Goal: Contribute content: Contribute content

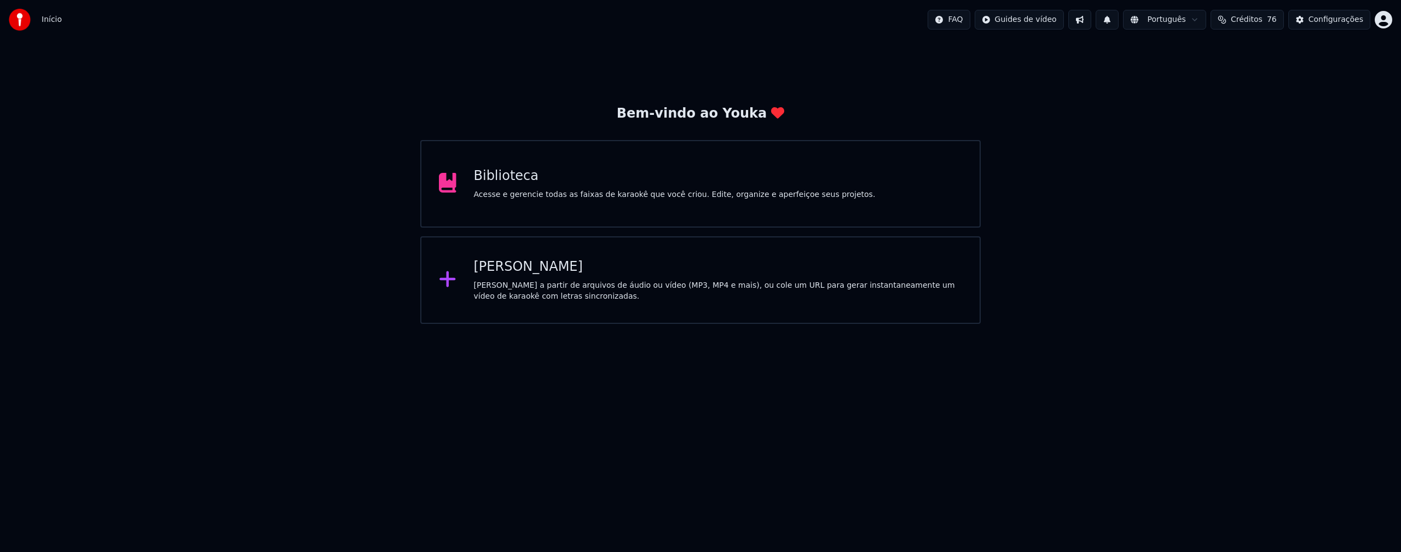
click at [1165, 257] on div "Bem-vindo ao Youka Biblioteca Acesse e gerencie todas as faixas de karaokê que …" at bounding box center [700, 181] width 1401 height 285
click at [543, 201] on div "Biblioteca Acesse e gerencie todas as faixas de karaokê que você criou. Edite, …" at bounding box center [700, 184] width 560 height 88
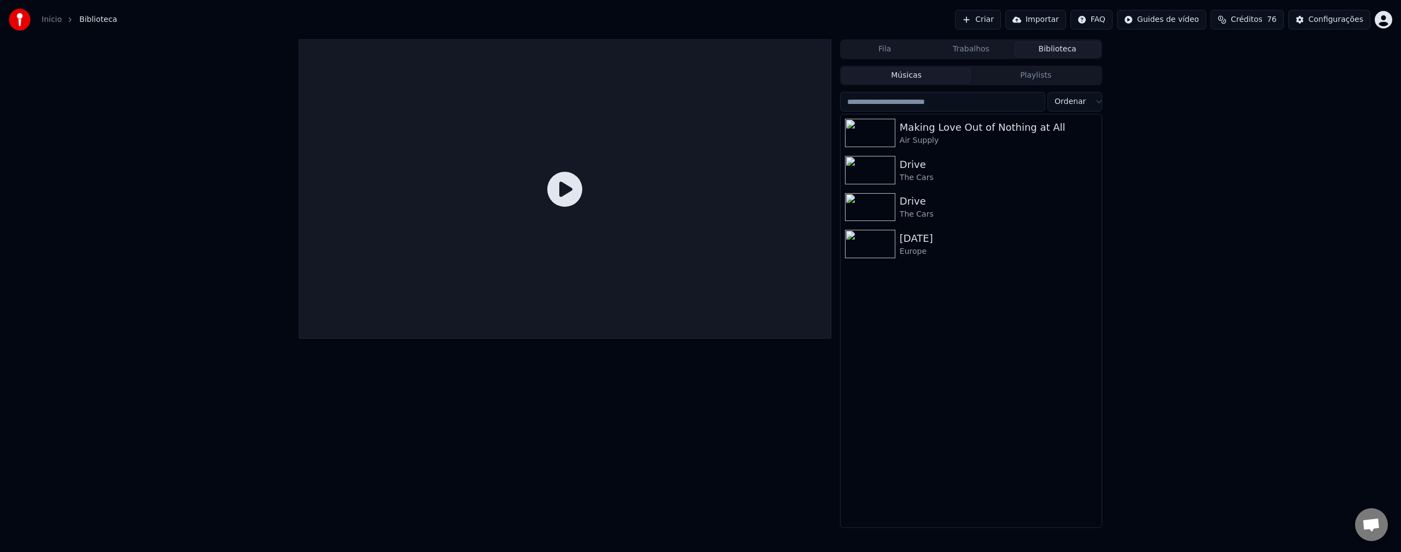
click at [1239, 263] on div "Fila Trabalhos Biblioteca Músicas Playlists Ordenar Making Love Out of Nothing …" at bounding box center [700, 283] width 1401 height 489
click at [1182, 82] on div "Fila Trabalhos Biblioteca Músicas Playlists Ordenar Making Love Out of Nothing …" at bounding box center [700, 283] width 1401 height 489
click at [968, 54] on button "Trabalhos" at bounding box center [971, 50] width 86 height 16
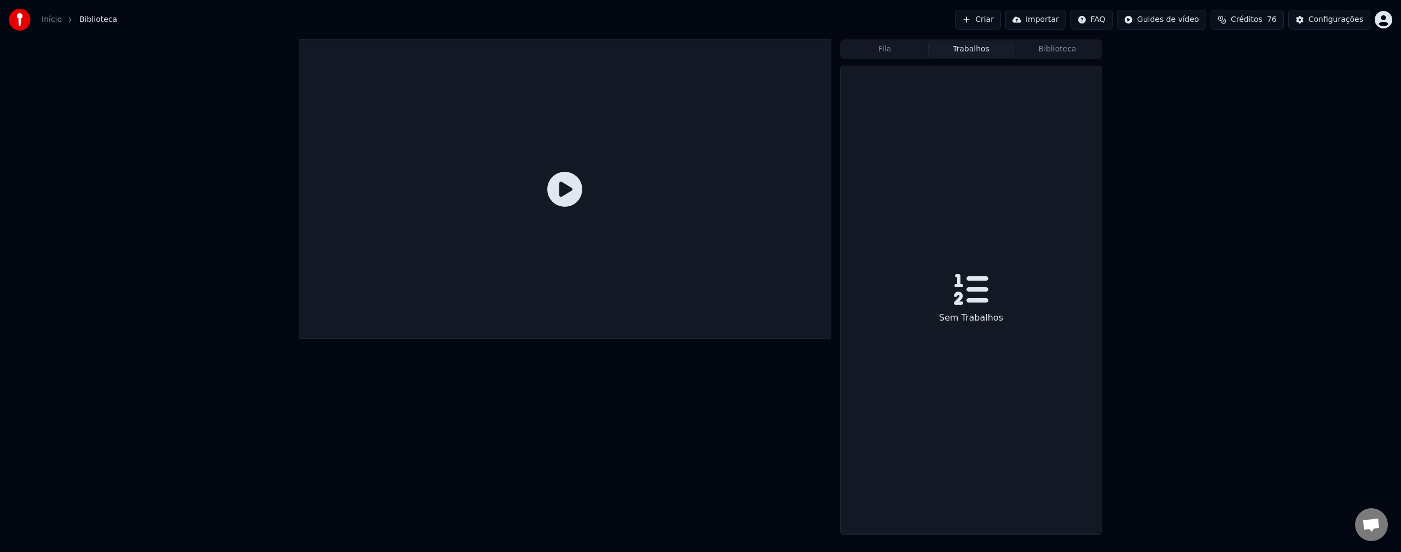
click at [1121, 453] on div "Fila Trabalhos Biblioteca Sem Trabalhos" at bounding box center [700, 287] width 1401 height 496
click at [1168, 323] on div "Fila Trabalhos Biblioteca Sem Trabalhos" at bounding box center [700, 287] width 1401 height 496
click at [1142, 238] on div "Fila Trabalhos Biblioteca Sem Trabalhos" at bounding box center [700, 287] width 1401 height 496
click at [735, 208] on div at bounding box center [565, 188] width 533 height 299
click at [993, 25] on button "Criar" at bounding box center [978, 20] width 46 height 20
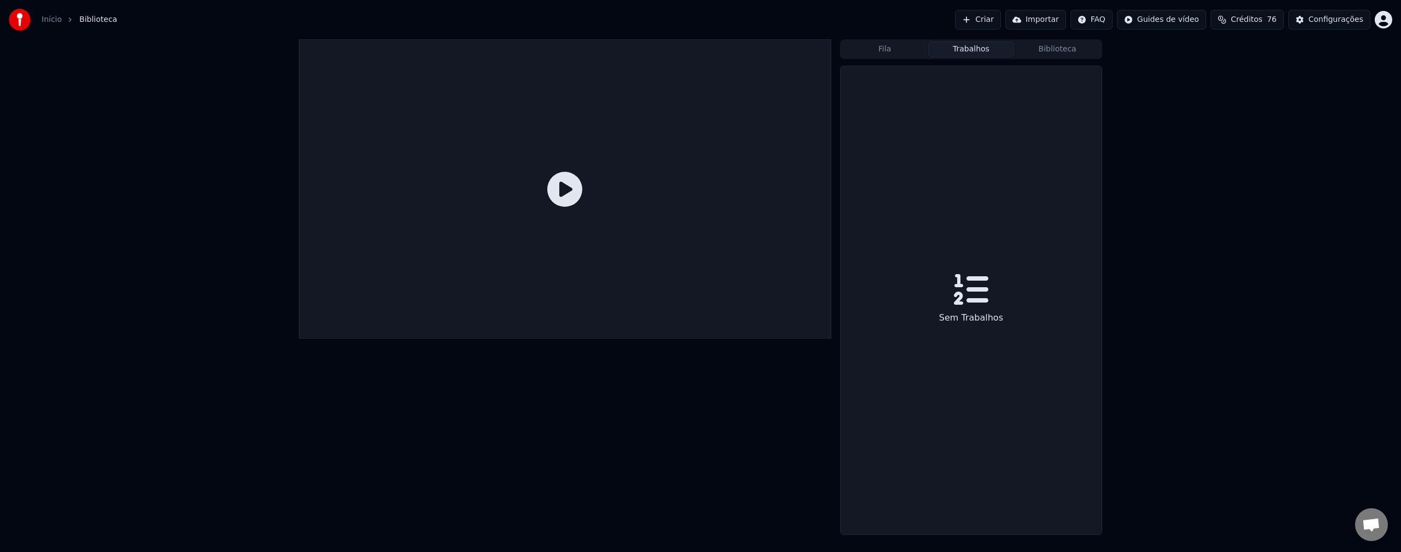
click at [994, 21] on button "Criar" at bounding box center [978, 20] width 46 height 20
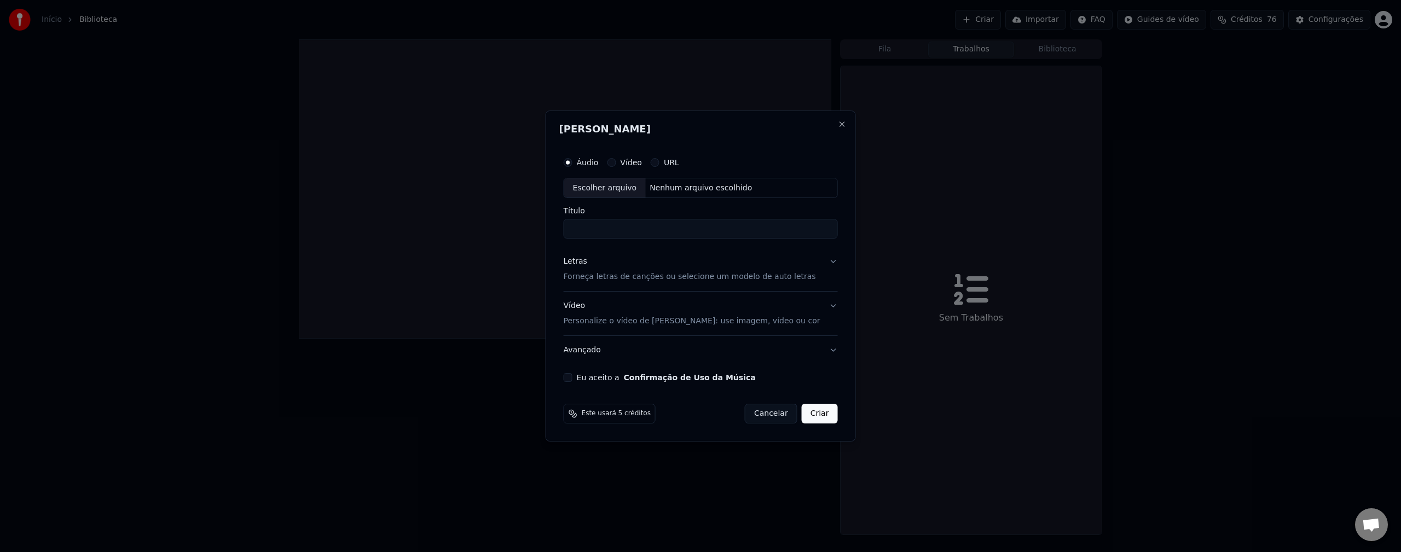
click at [643, 192] on div "Escolher arquivo" at bounding box center [605, 188] width 82 height 20
click at [837, 124] on button "Close" at bounding box center [841, 124] width 9 height 9
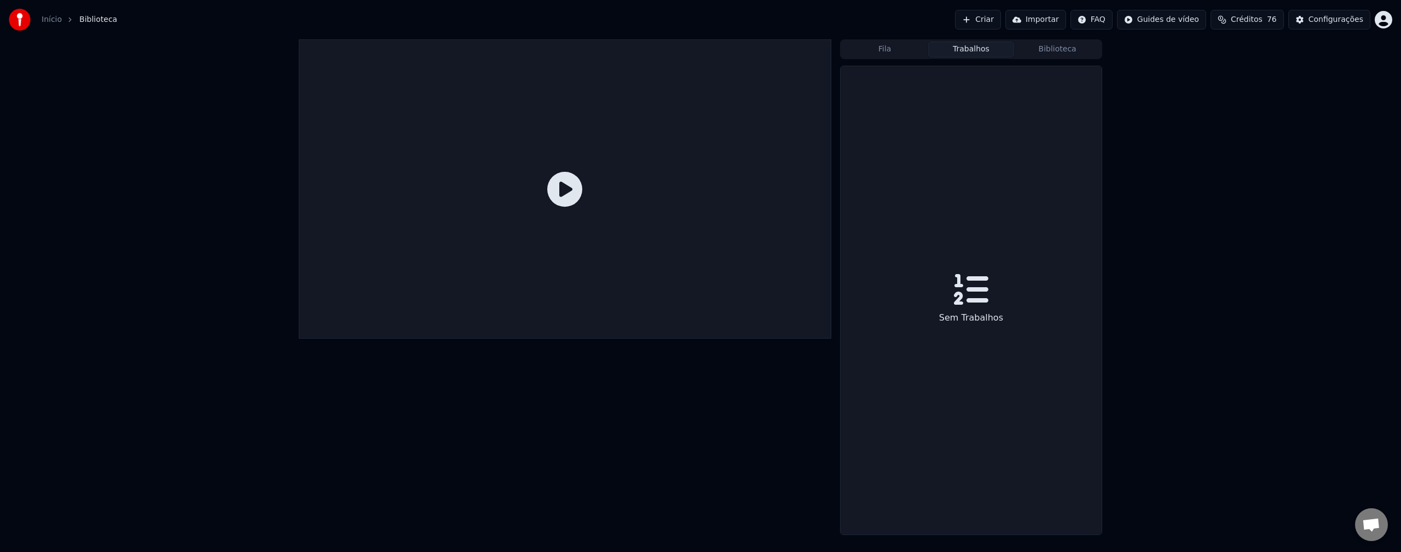
click at [1164, 112] on div "Fila Trabalhos Biblioteca Sem Trabalhos" at bounding box center [700, 287] width 1401 height 496
click at [53, 20] on link "Início" at bounding box center [52, 19] width 20 height 11
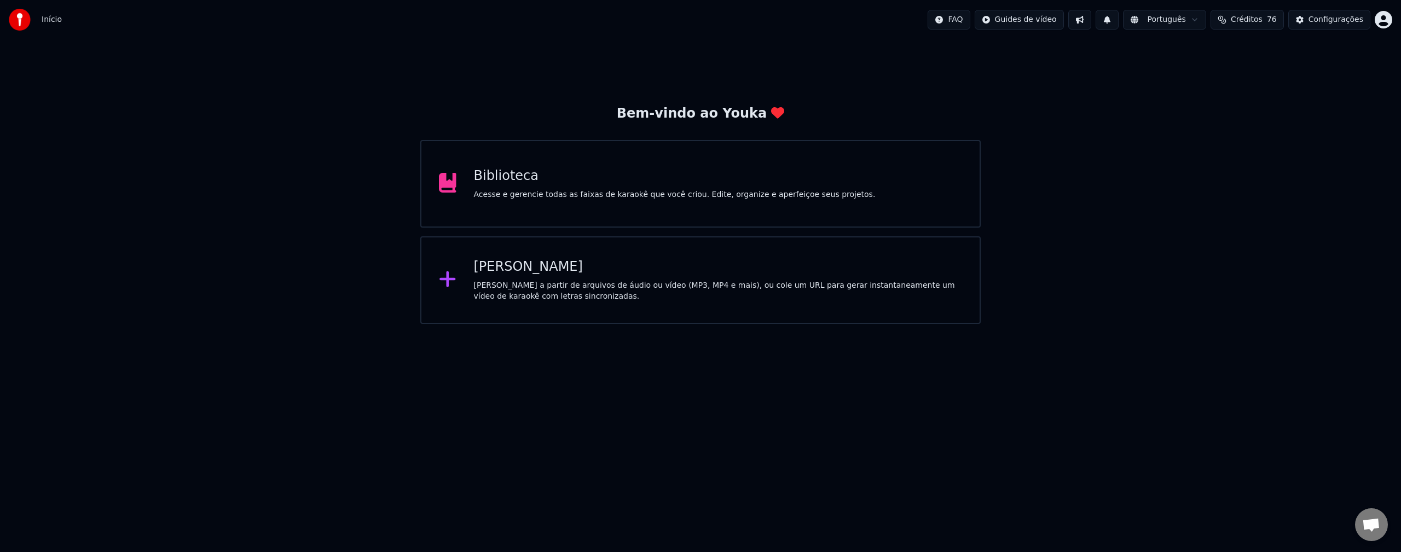
click at [558, 204] on div "Biblioteca Acesse e gerencie todas as faixas de karaokê que você criou. Edite, …" at bounding box center [700, 184] width 560 height 88
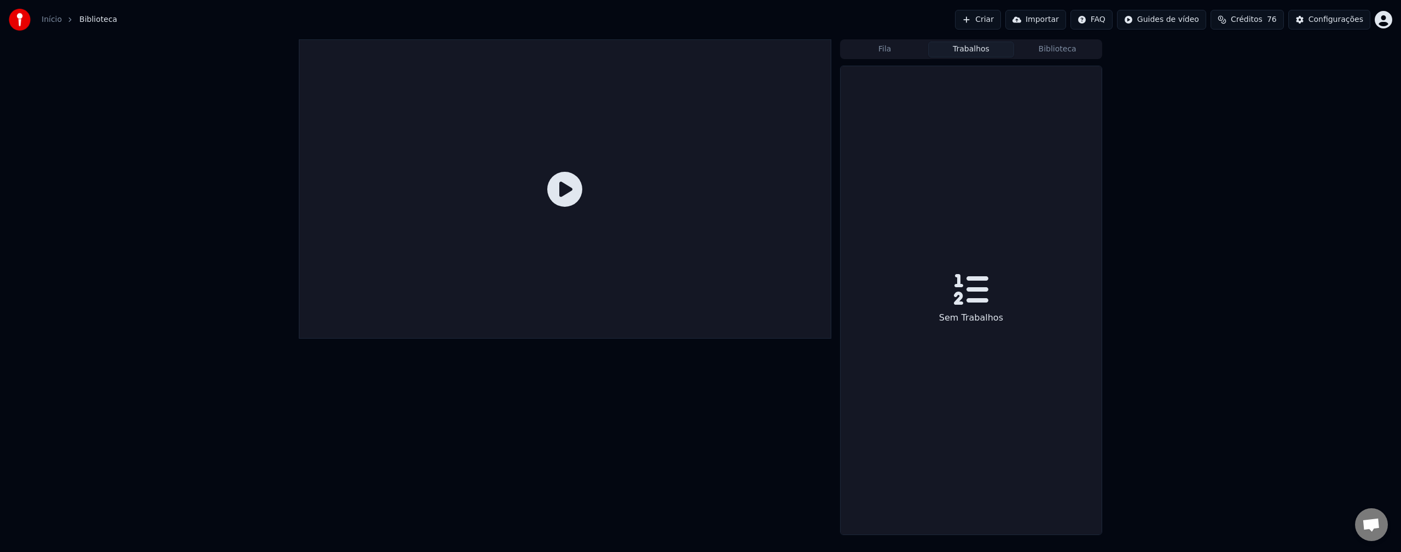
click at [1056, 44] on button "Biblioteca" at bounding box center [1057, 50] width 86 height 16
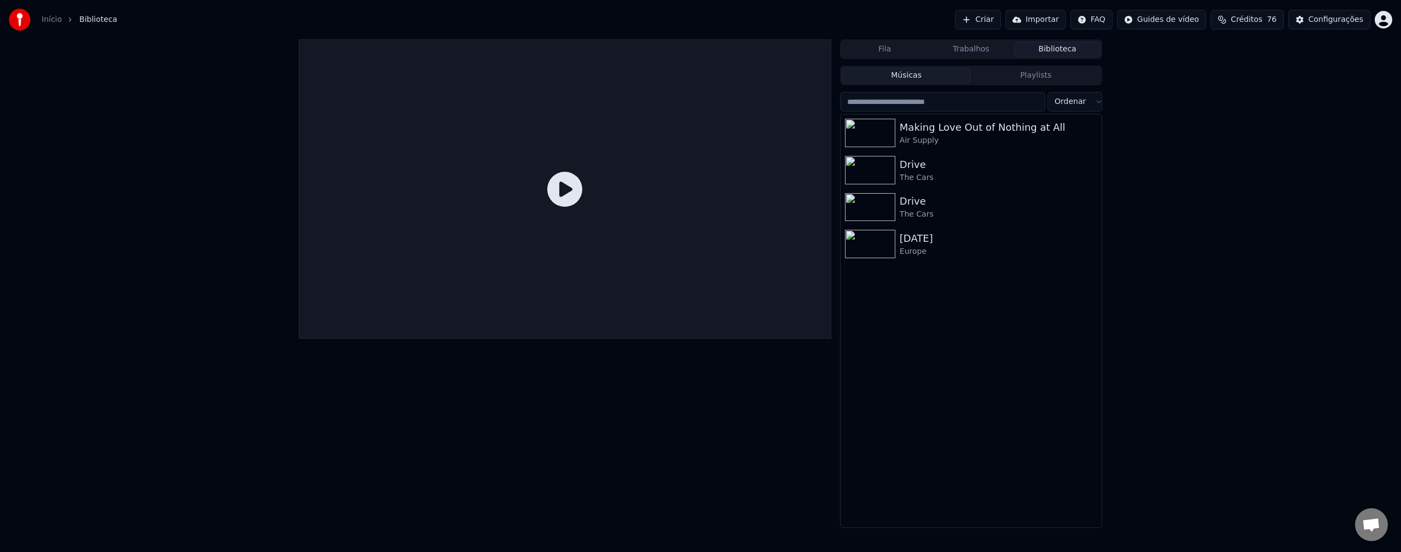
click at [57, 20] on link "Início" at bounding box center [52, 19] width 20 height 11
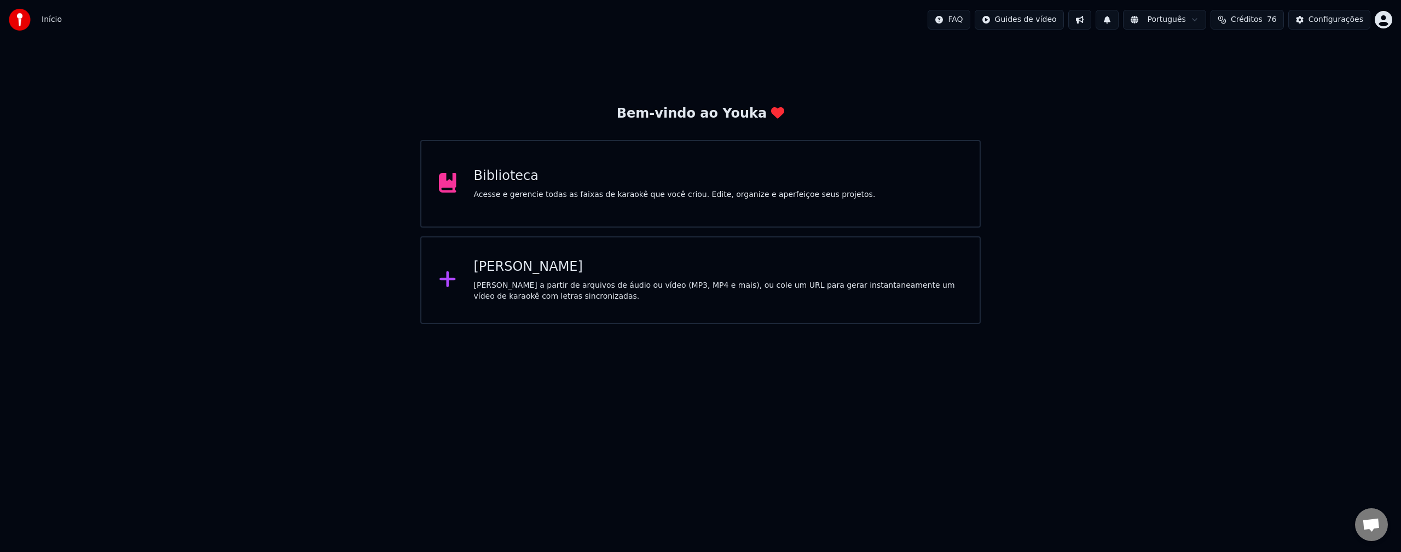
click at [568, 275] on div "[PERSON_NAME]" at bounding box center [718, 267] width 489 height 18
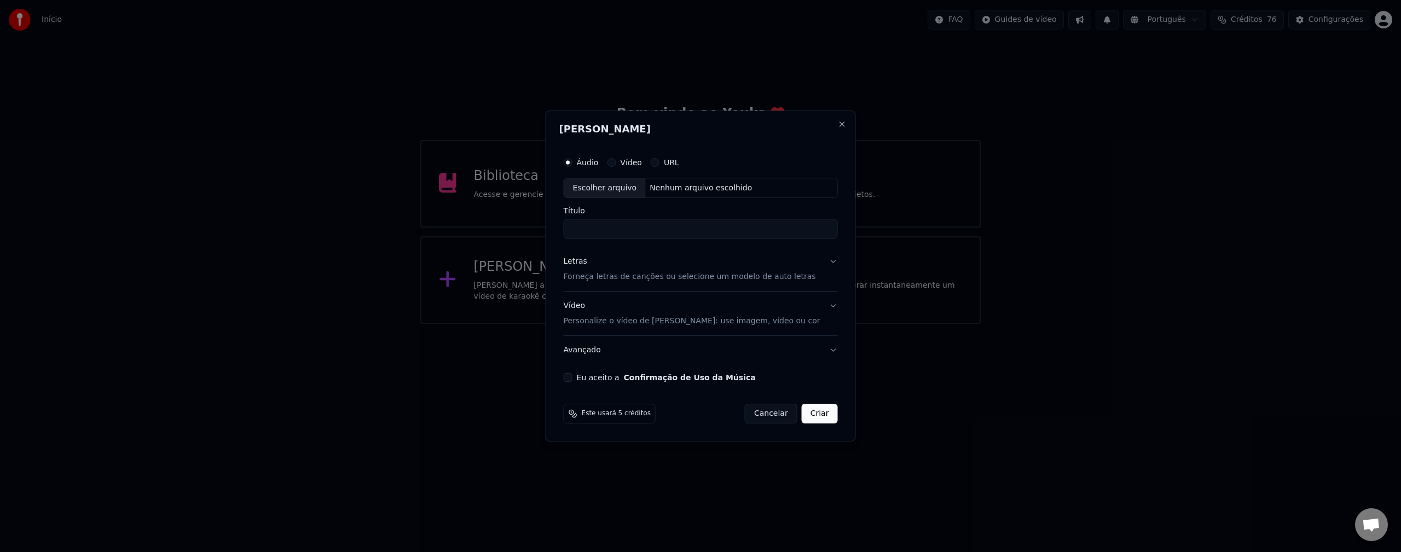
click at [612, 191] on div "Escolher arquivo" at bounding box center [605, 188] width 82 height 20
type input "**********"
click at [827, 263] on button "Letras Forneça letras de canções ou selecione um modelo de auto letras" at bounding box center [701, 270] width 274 height 44
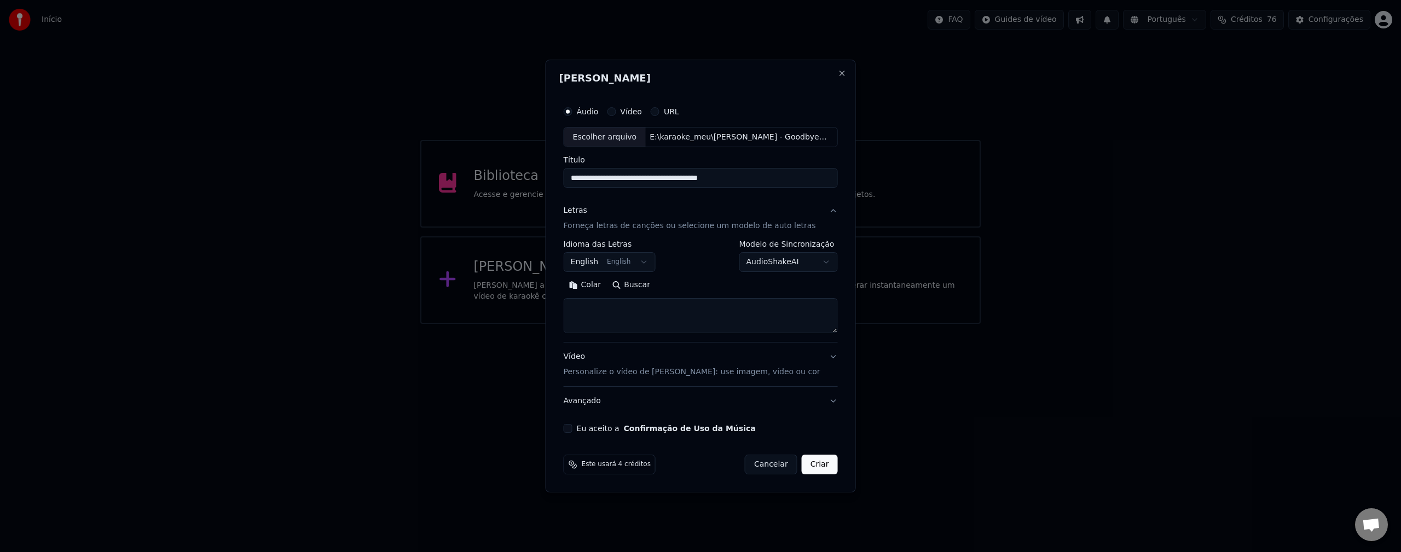
click at [644, 315] on textarea at bounding box center [701, 316] width 274 height 35
paste textarea "**********"
type textarea "**********"
click at [804, 258] on body "**********" at bounding box center [700, 162] width 1401 height 324
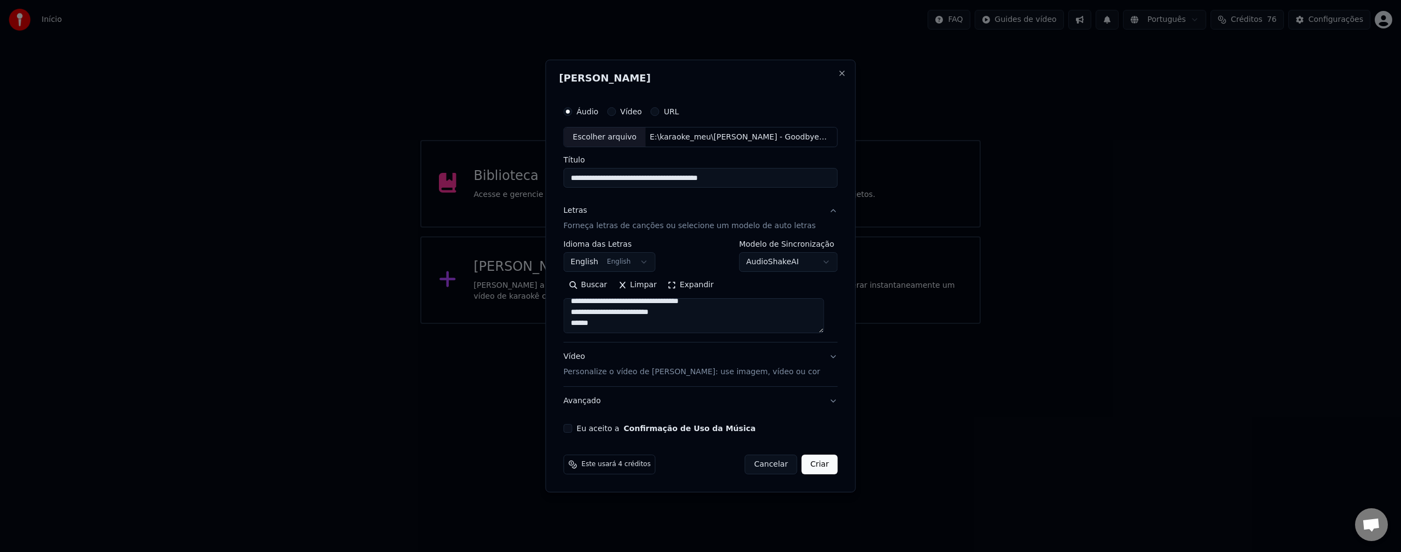
click at [572, 430] on button "Eu aceito a Confirmação de Uso da Música" at bounding box center [568, 428] width 9 height 9
click at [823, 263] on body "**********" at bounding box center [700, 162] width 1401 height 324
click at [808, 266] on body "**********" at bounding box center [700, 162] width 1401 height 324
click at [816, 461] on button "Criar" at bounding box center [820, 465] width 36 height 20
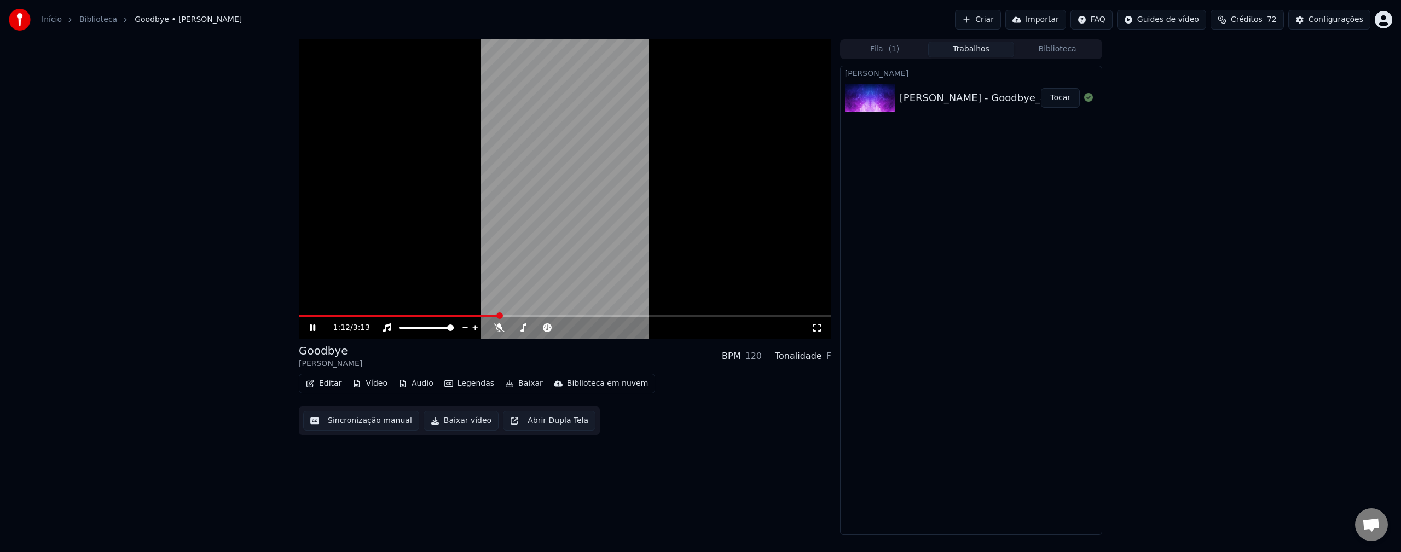
click at [323, 386] on button "Editar" at bounding box center [324, 383] width 44 height 15
click at [481, 385] on button "Legendas" at bounding box center [469, 383] width 59 height 15
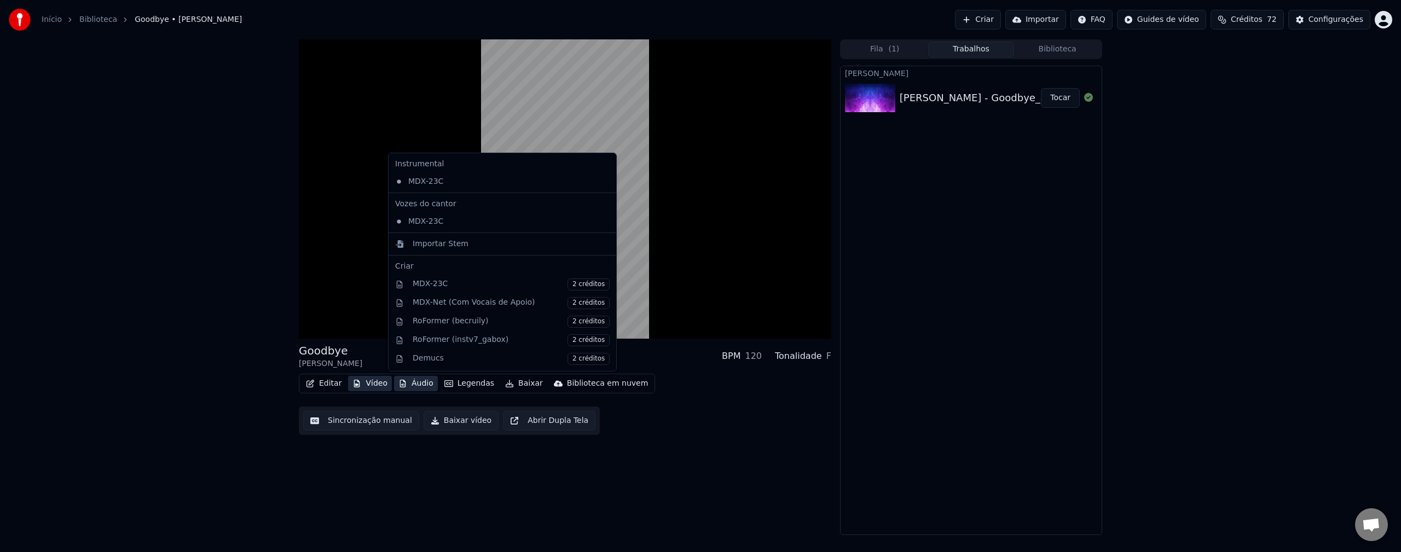
click at [371, 390] on button "Vídeo" at bounding box center [370, 383] width 44 height 15
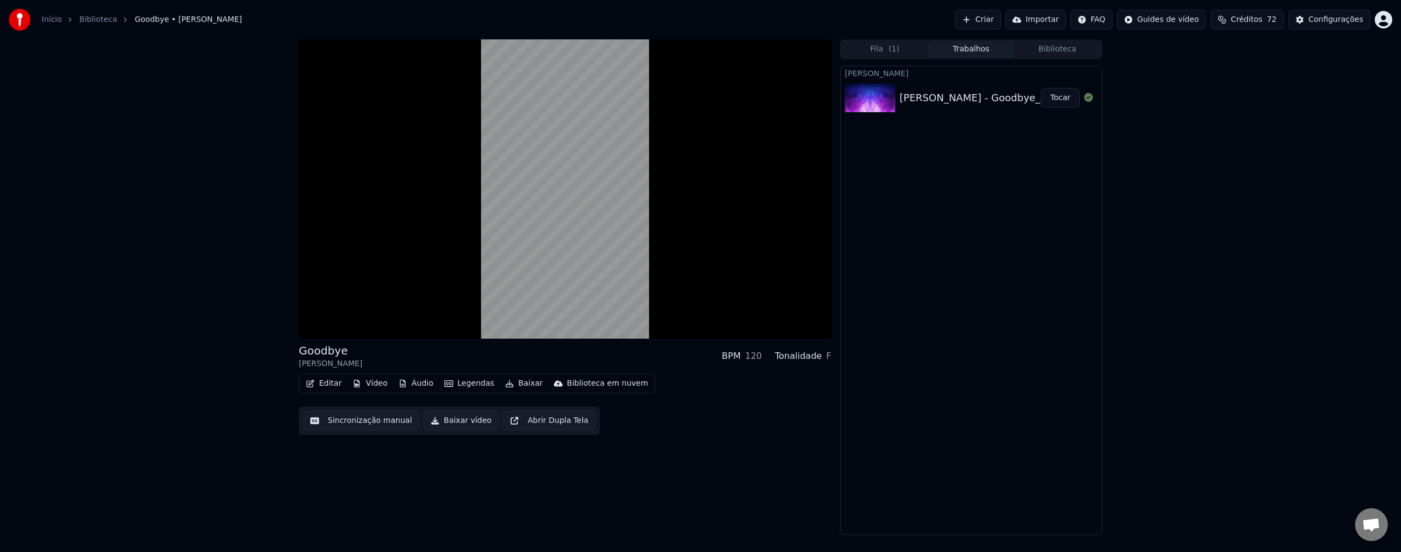
click at [371, 390] on button "Vídeo" at bounding box center [370, 383] width 44 height 15
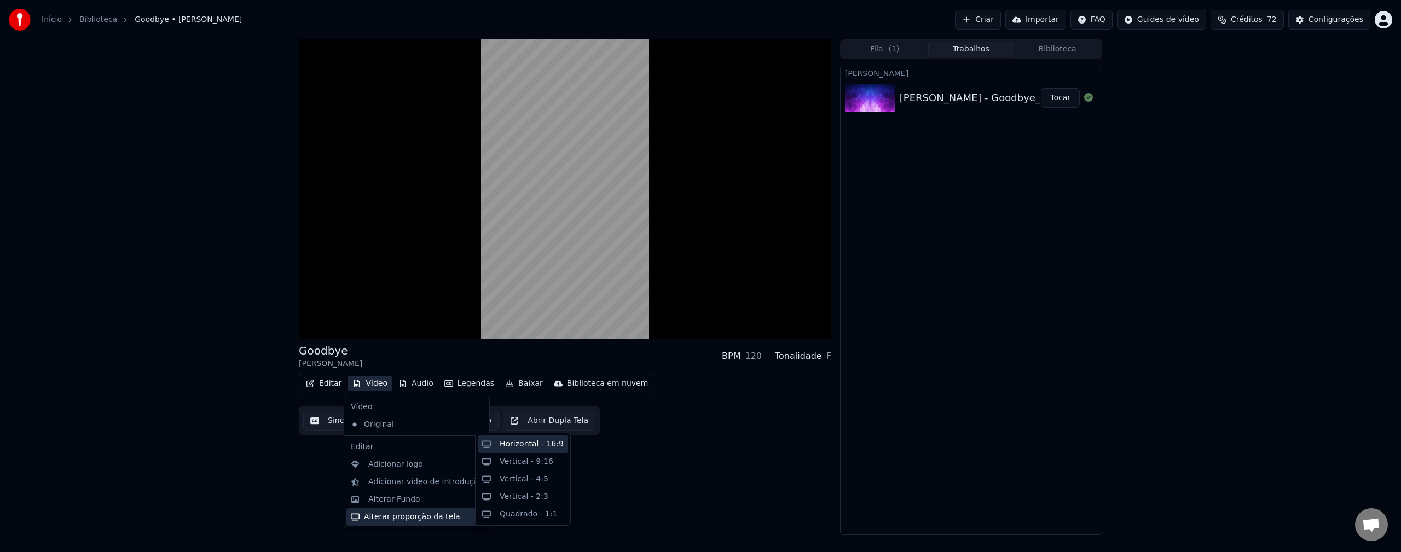
click at [542, 448] on div "Horizontal - 16:9" at bounding box center [532, 444] width 64 height 11
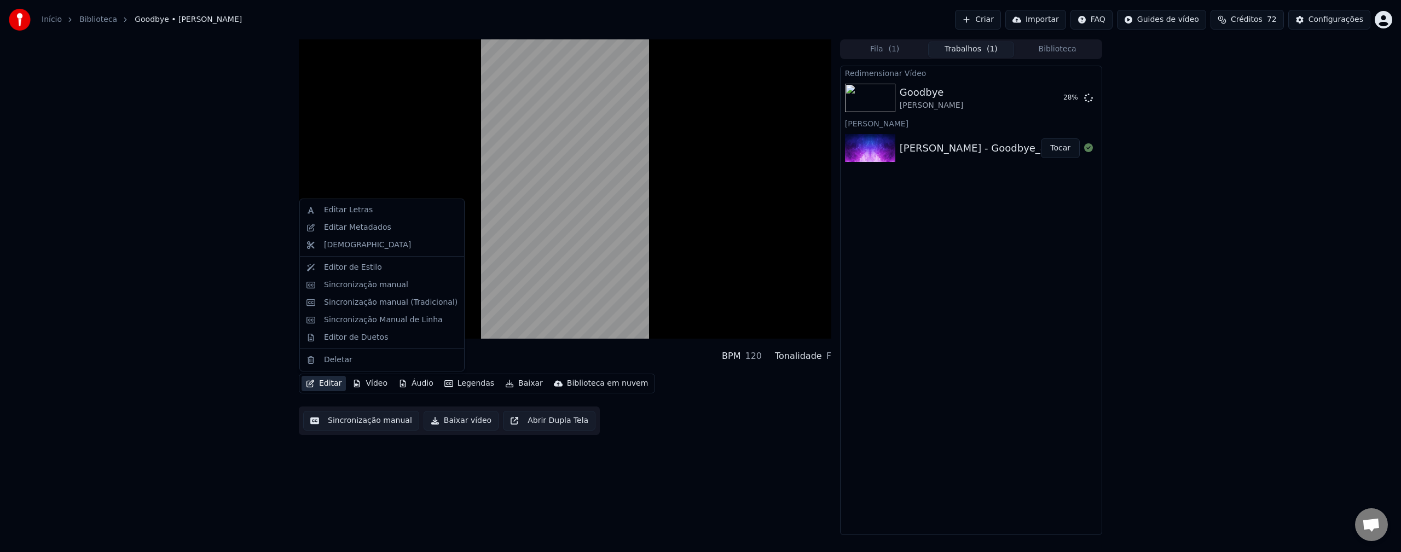
click at [328, 389] on button "Editar" at bounding box center [324, 383] width 44 height 15
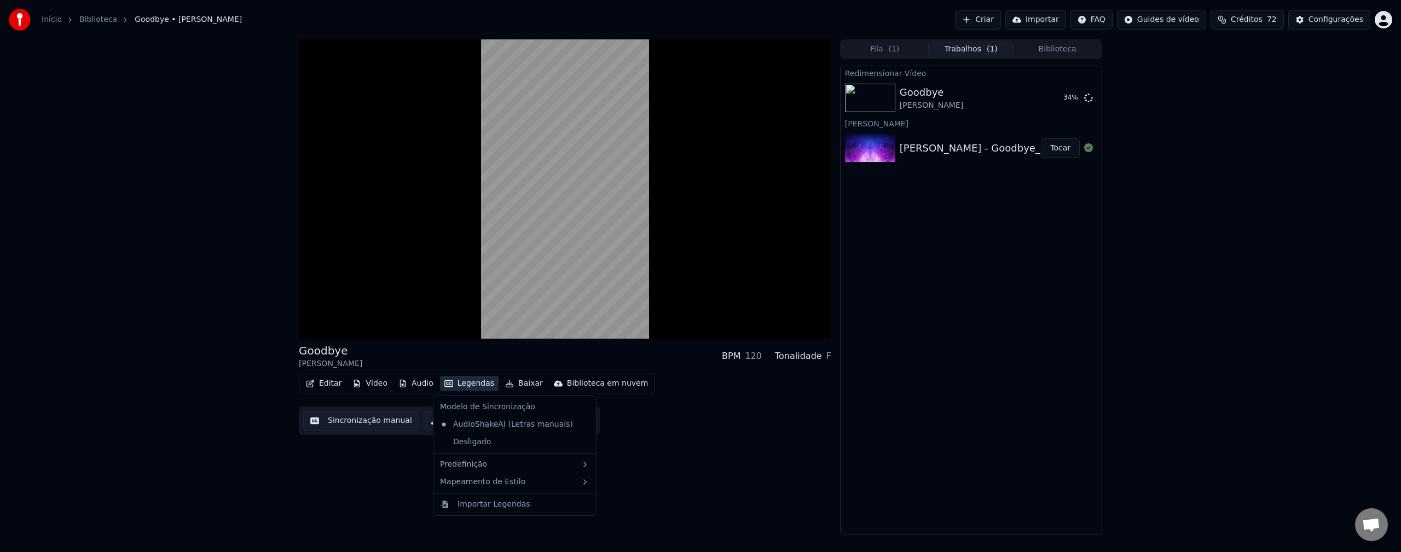
click at [456, 383] on button "Legendas" at bounding box center [469, 383] width 59 height 15
click at [642, 485] on div "2 Lines - Dynamic (Horizontal)" at bounding box center [650, 485] width 138 height 18
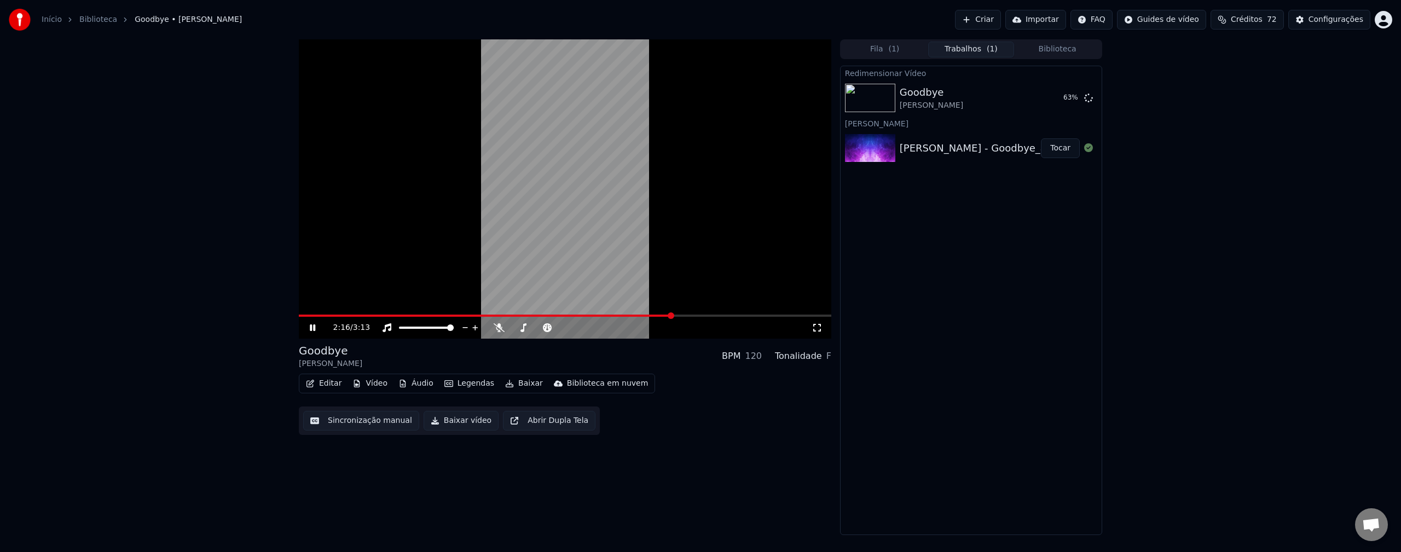
click at [316, 327] on icon at bounding box center [321, 327] width 26 height 9
click at [584, 267] on video at bounding box center [565, 188] width 533 height 299
click at [944, 95] on div "Goodbye [PERSON_NAME]" at bounding box center [970, 98] width 141 height 26
click at [1066, 96] on button "Tocar" at bounding box center [1060, 98] width 39 height 20
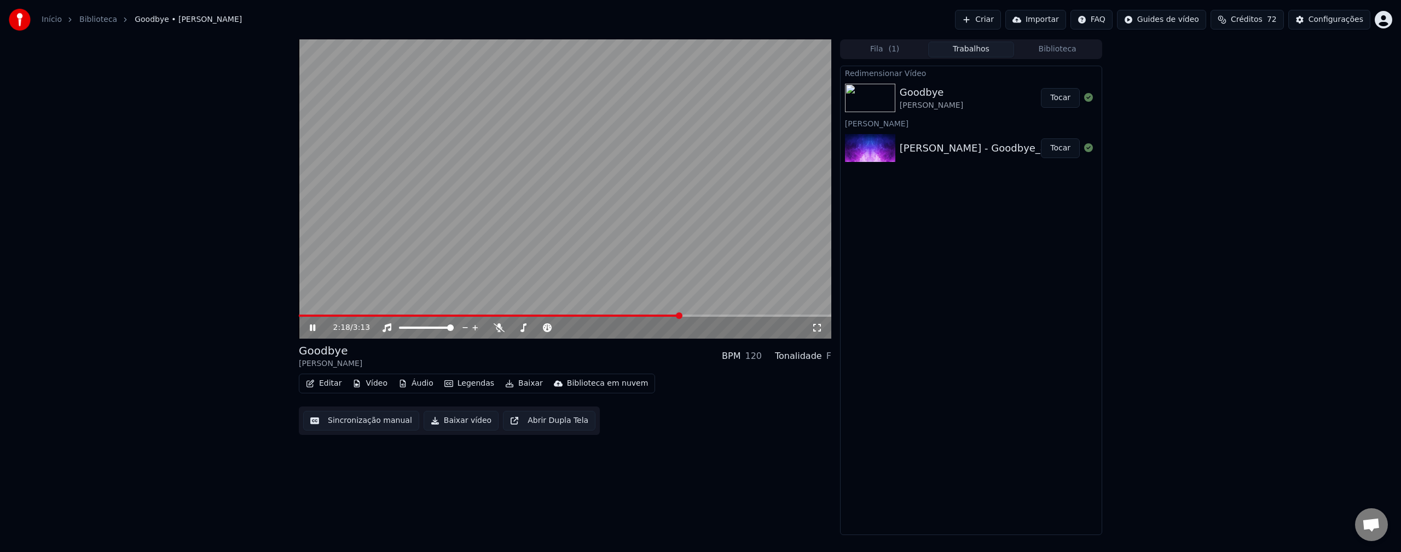
click at [812, 360] on div "Tonalidade" at bounding box center [798, 356] width 47 height 13
click at [509, 383] on button "Baixar" at bounding box center [524, 383] width 47 height 15
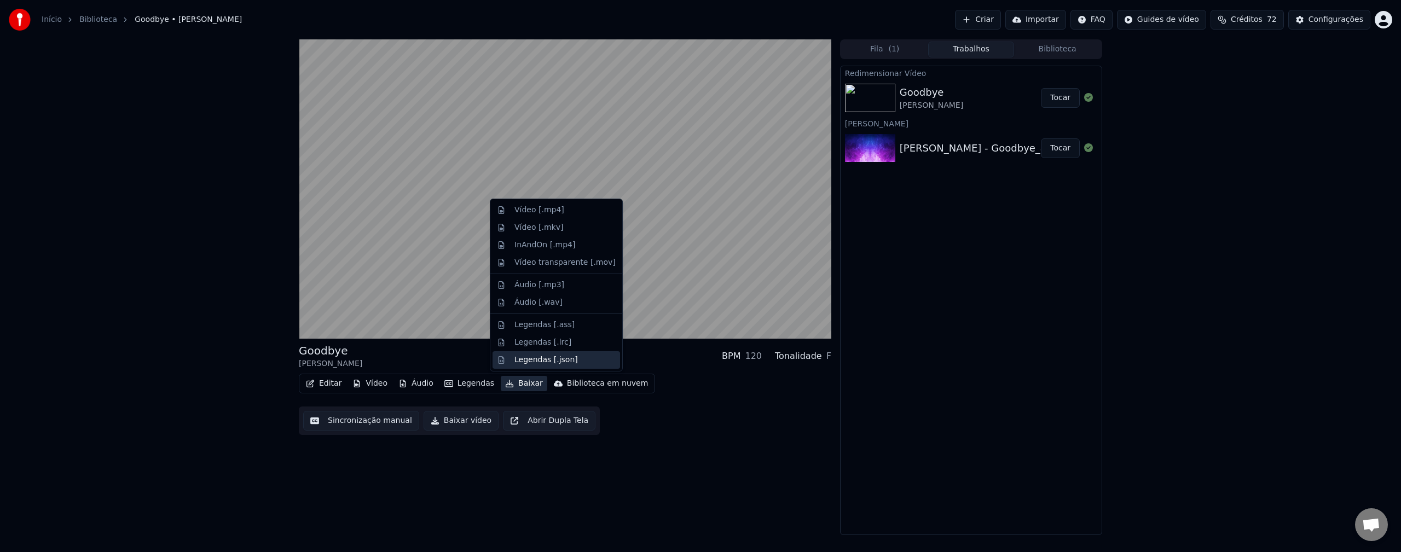
click at [554, 361] on div "Legendas [.json]" at bounding box center [545, 360] width 63 height 11
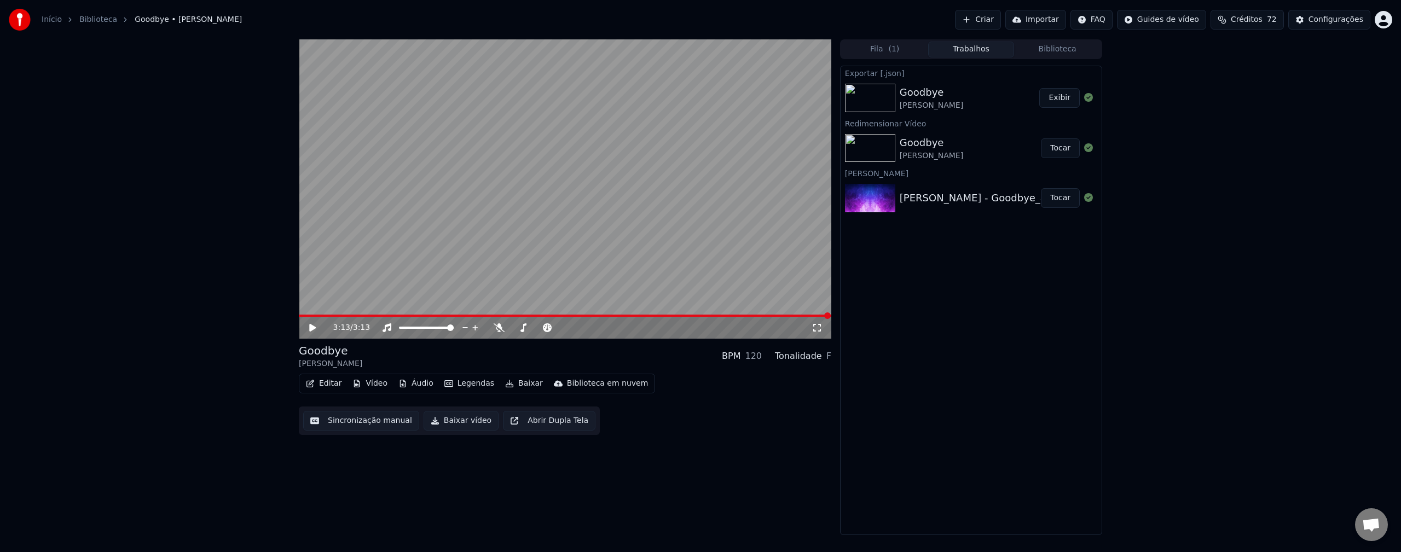
click at [998, 20] on button "Criar" at bounding box center [978, 20] width 46 height 20
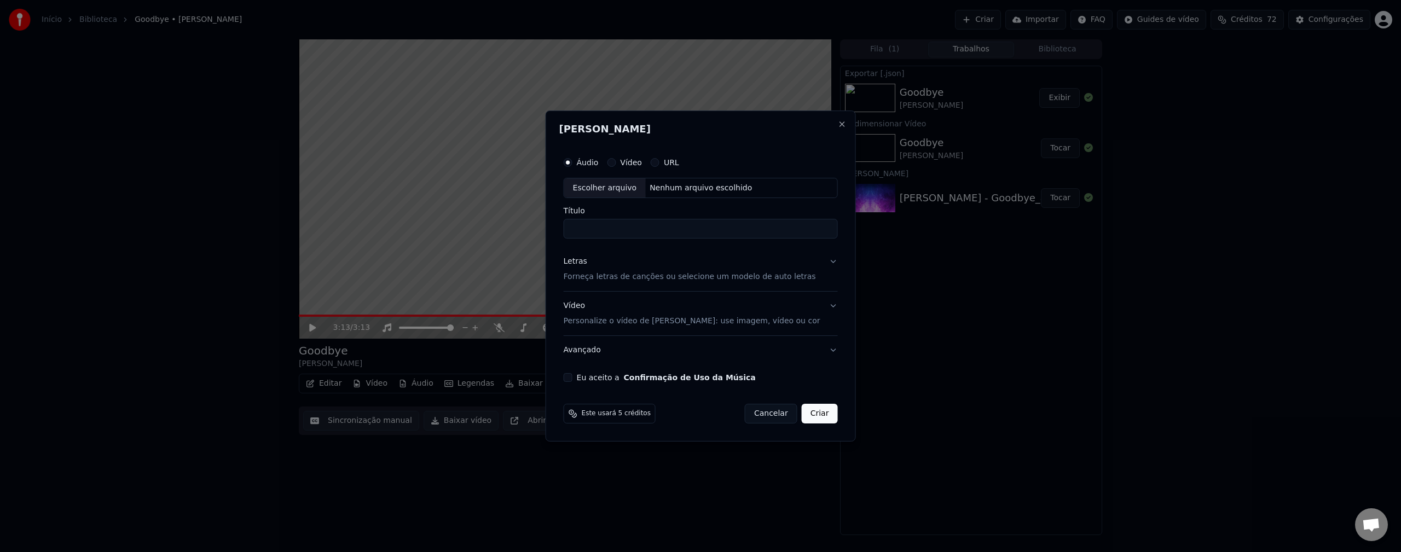
click at [597, 165] on label "Áudio" at bounding box center [588, 163] width 22 height 8
click at [572, 165] on button "Áudio" at bounding box center [568, 162] width 9 height 9
click at [632, 190] on div "Escolher arquivo" at bounding box center [605, 188] width 82 height 20
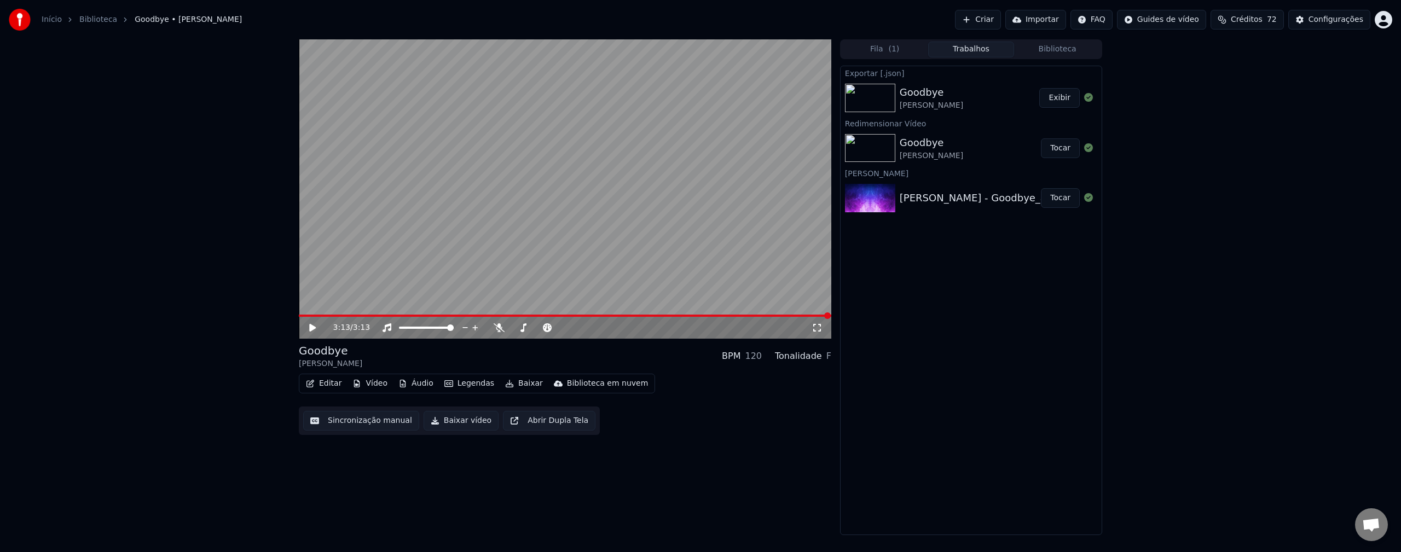
click at [981, 50] on button "Trabalhos" at bounding box center [971, 50] width 86 height 16
click at [1057, 47] on button "Biblioteca" at bounding box center [1057, 50] width 86 height 16
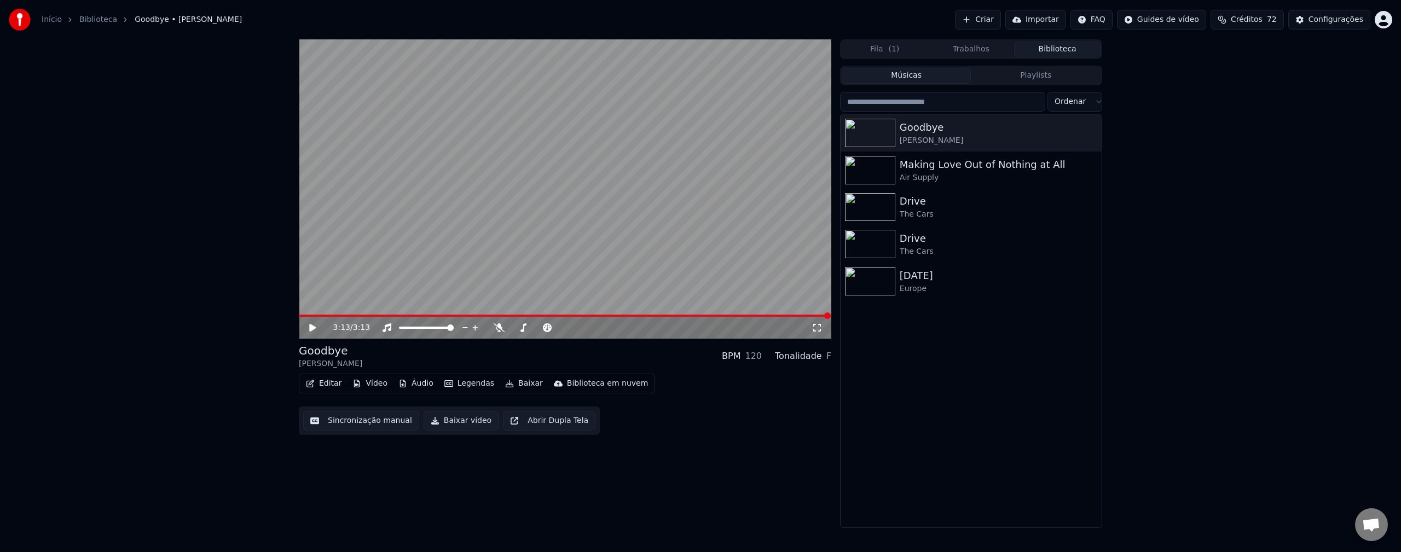
click at [55, 19] on link "Início" at bounding box center [52, 19] width 20 height 11
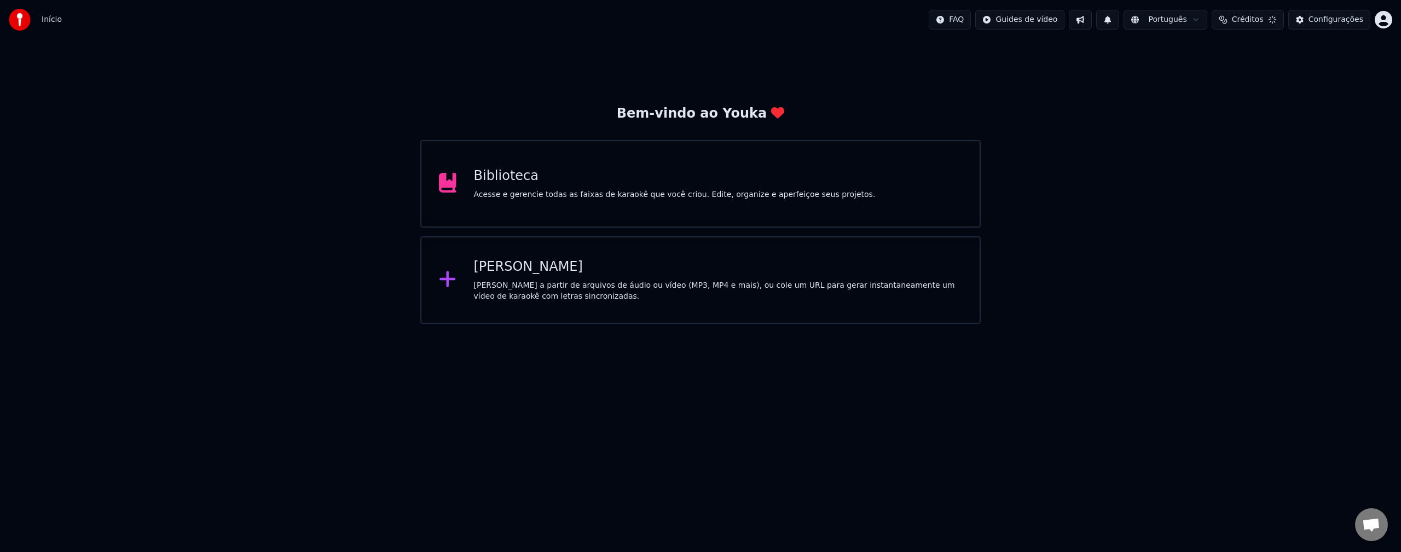
click at [594, 262] on div "[PERSON_NAME]" at bounding box center [718, 267] width 489 height 18
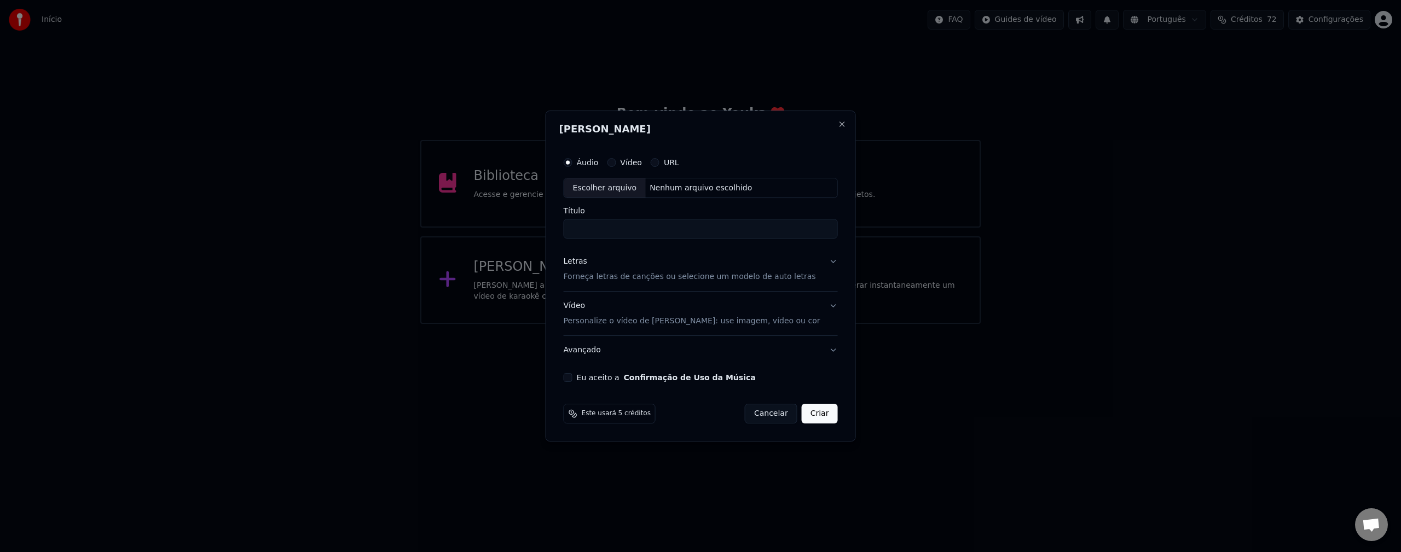
click at [615, 192] on div "Escolher arquivo" at bounding box center [605, 188] width 82 height 20
type input "**********"
drag, startPoint x: 650, startPoint y: 229, endPoint x: 546, endPoint y: 245, distance: 105.7
click at [546, 245] on body "**********" at bounding box center [700, 162] width 1401 height 324
click at [718, 272] on p "Forneça letras de canções ou selecione um modelo de auto letras" at bounding box center [690, 277] width 252 height 11
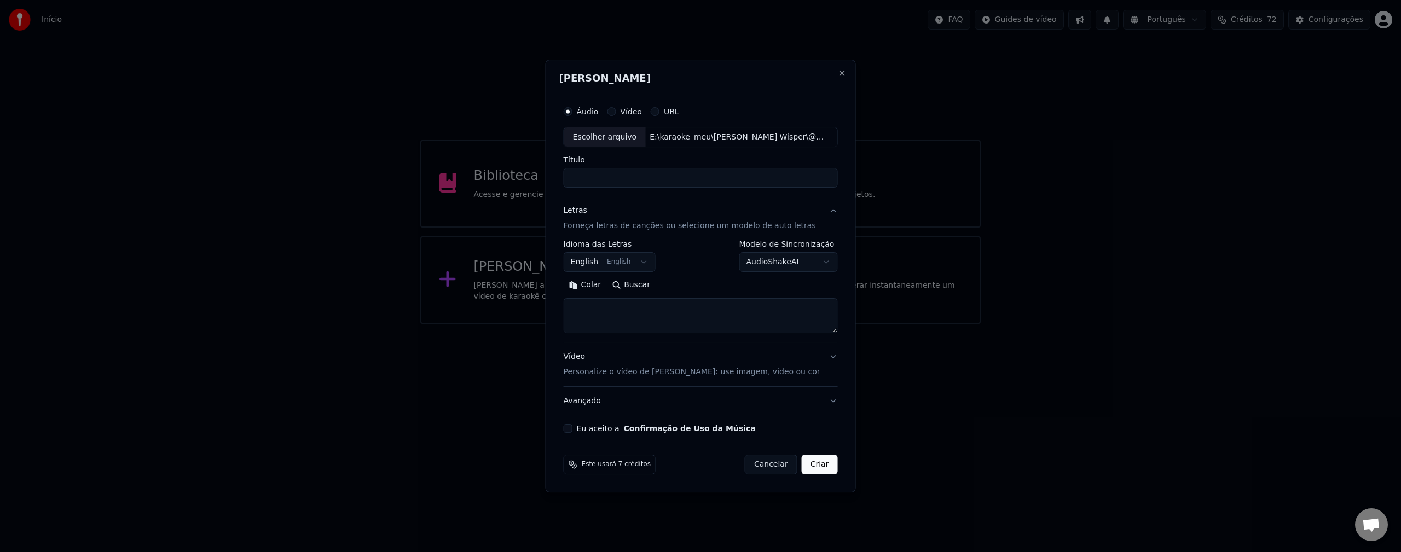
select select
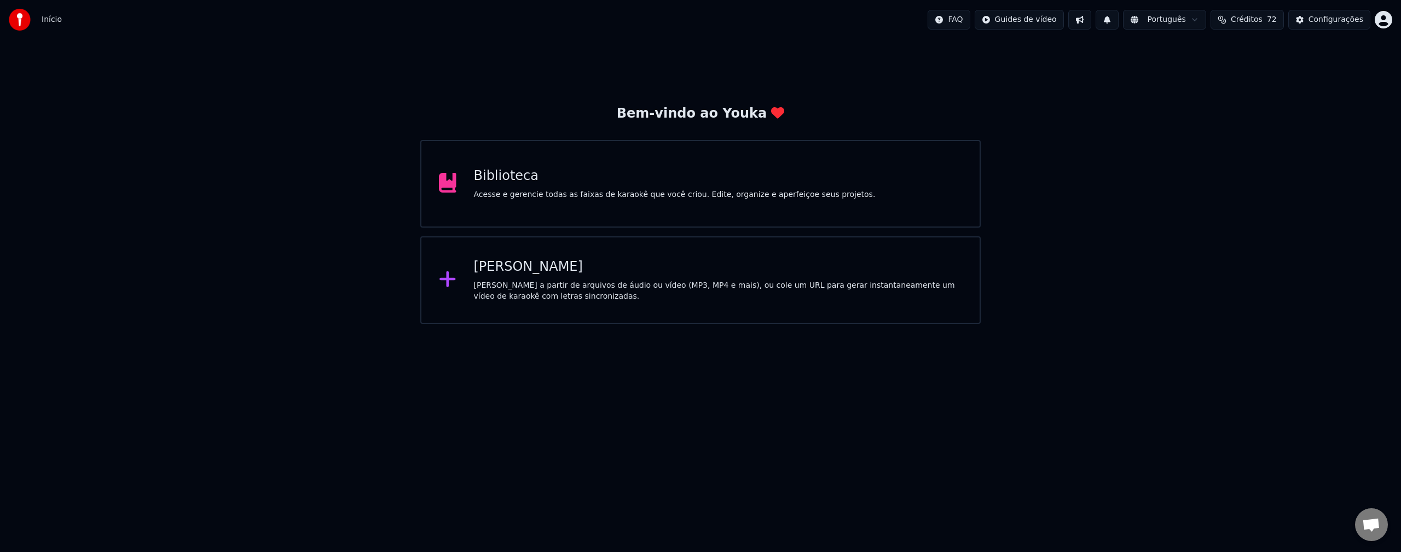
click at [622, 273] on div "[PERSON_NAME]" at bounding box center [718, 267] width 489 height 18
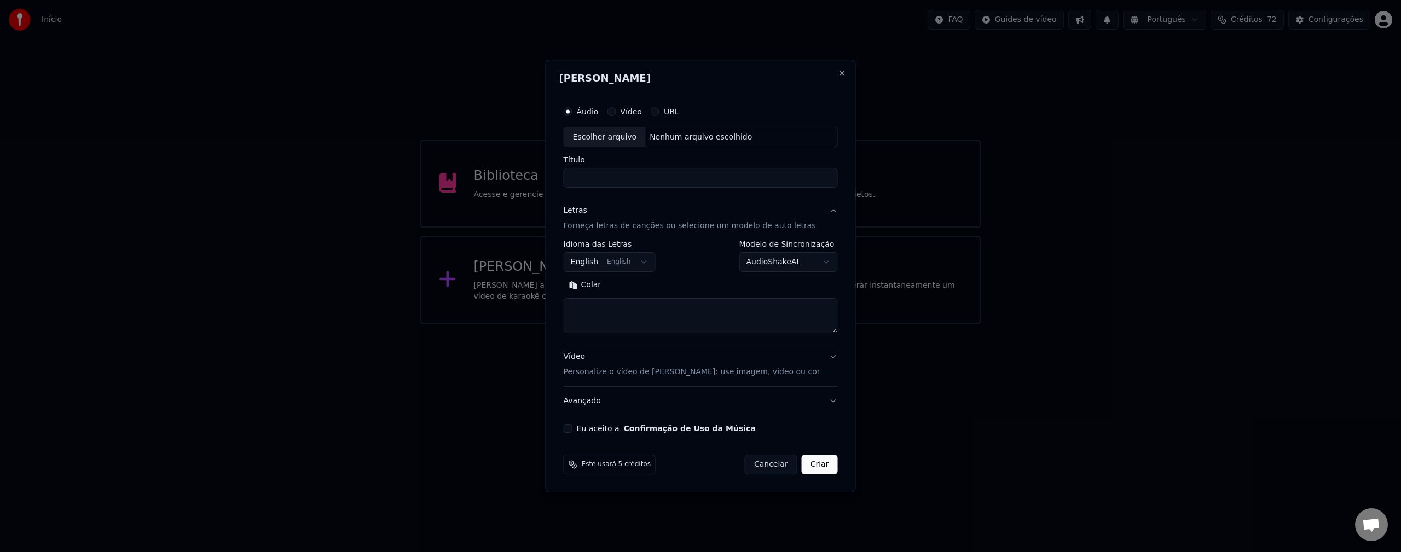
click at [646, 134] on div "Escolher arquivo" at bounding box center [605, 138] width 82 height 20
type input "**********"
click at [619, 309] on textarea at bounding box center [701, 316] width 274 height 35
paste textarea "**********"
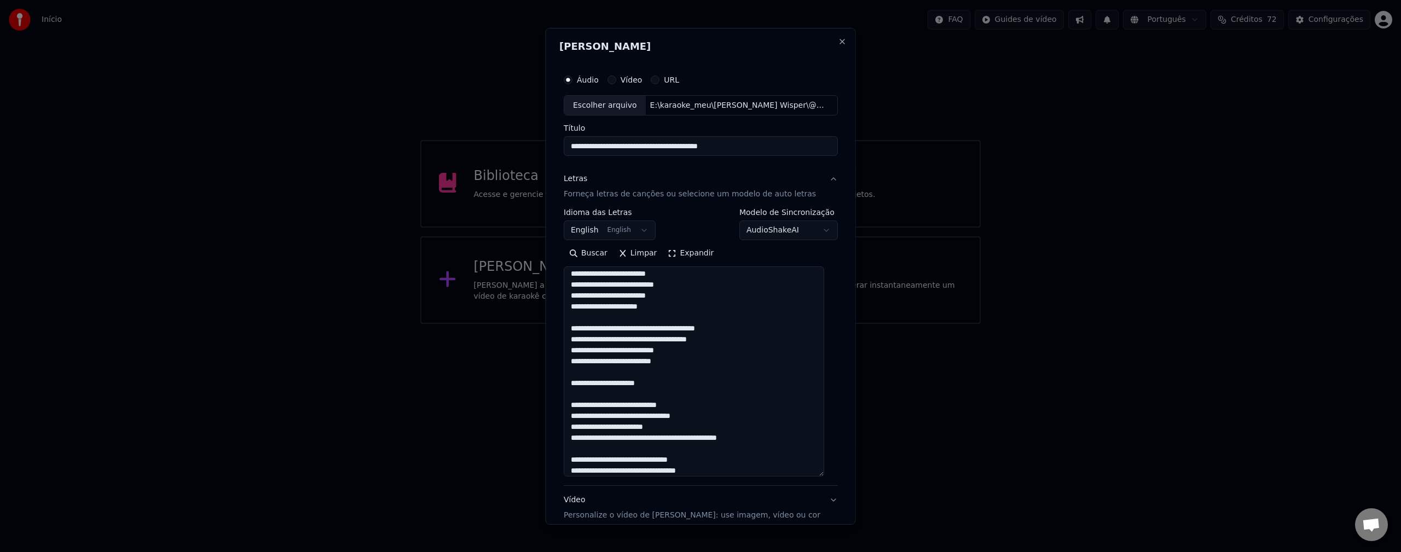
drag, startPoint x: 831, startPoint y: 342, endPoint x: 864, endPoint y: 479, distance: 140.8
click at [864, 324] on body "**********" at bounding box center [700, 162] width 1401 height 324
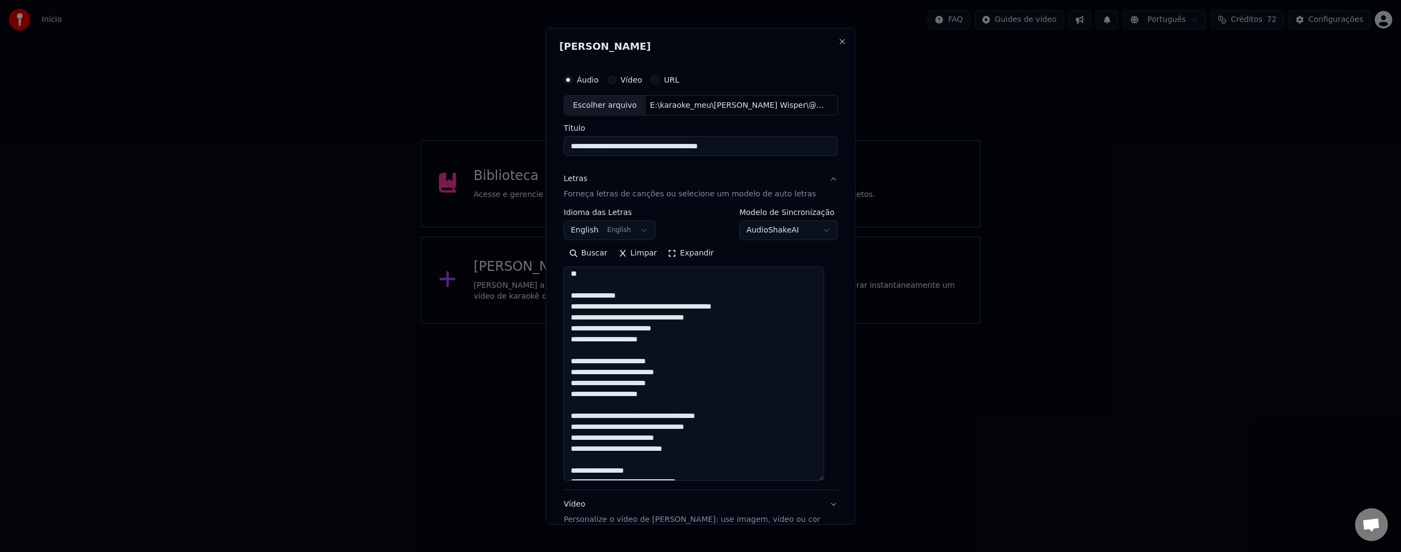
scroll to position [0, 0]
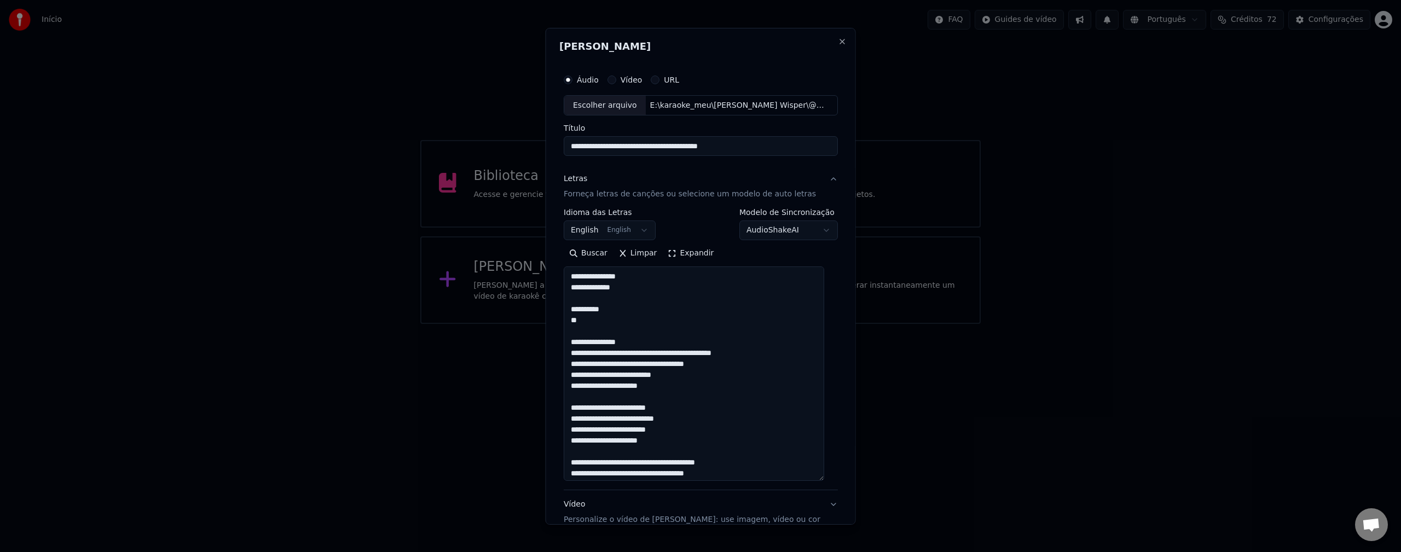
click at [632, 300] on textarea at bounding box center [694, 374] width 261 height 215
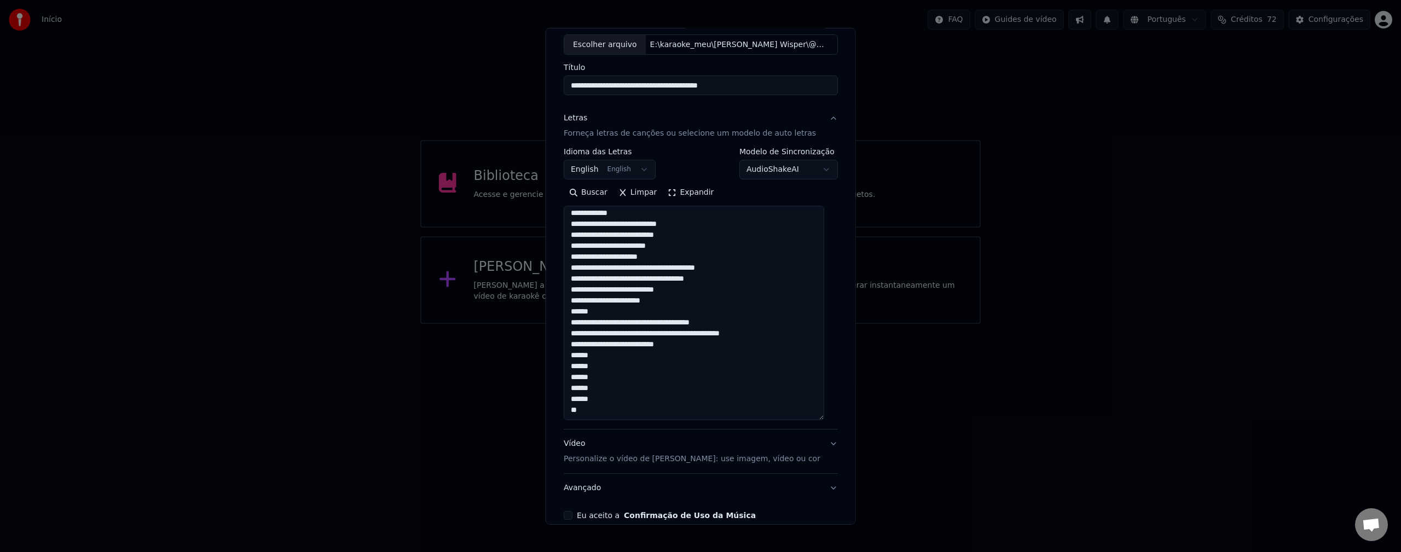
scroll to position [115, 0]
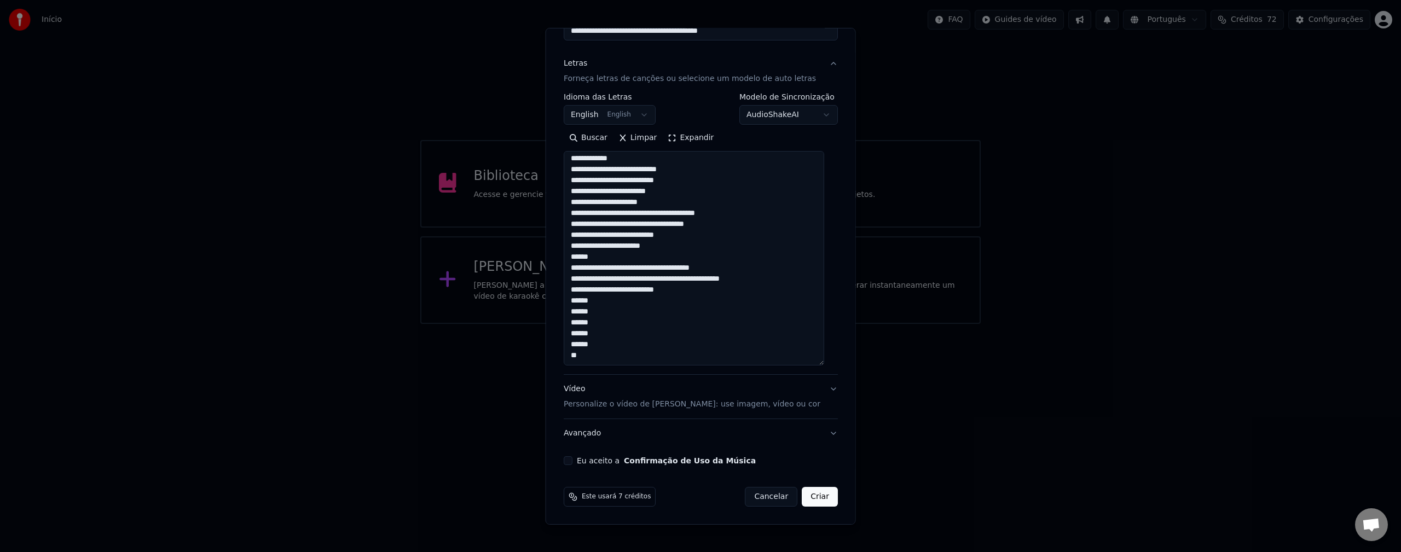
type textarea "**********"
click at [791, 116] on body "**********" at bounding box center [700, 162] width 1401 height 324
click at [811, 116] on body "**********" at bounding box center [700, 162] width 1401 height 324
click at [569, 464] on button "Eu aceito a Confirmação de Uso da Música" at bounding box center [568, 460] width 9 height 9
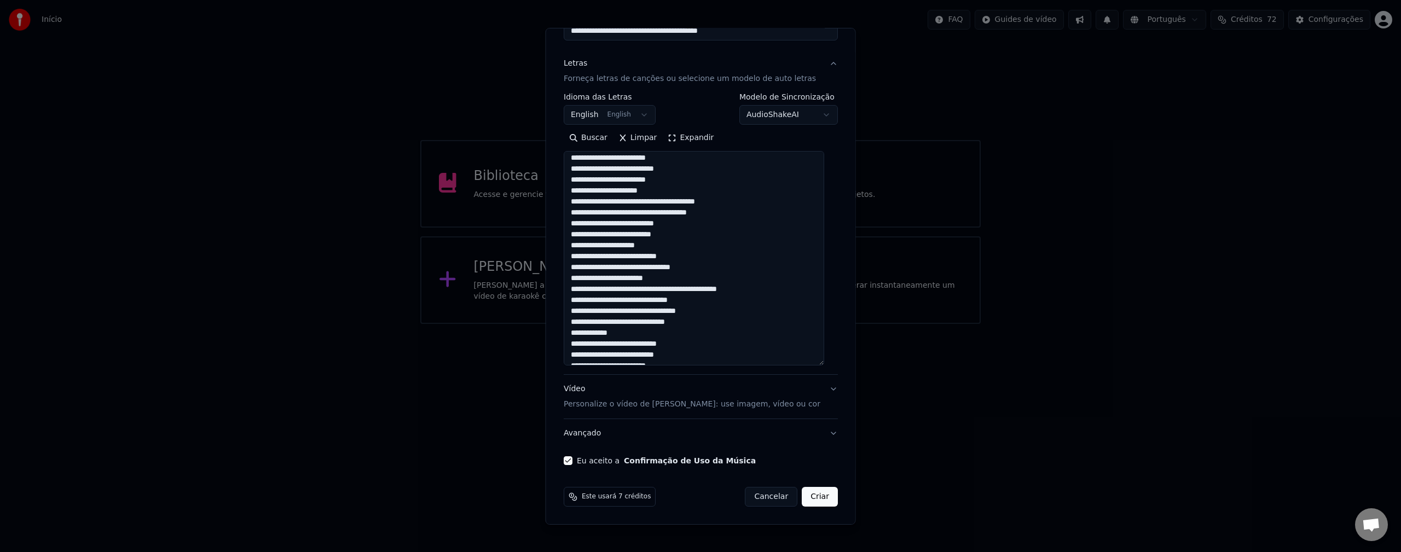
scroll to position [189, 0]
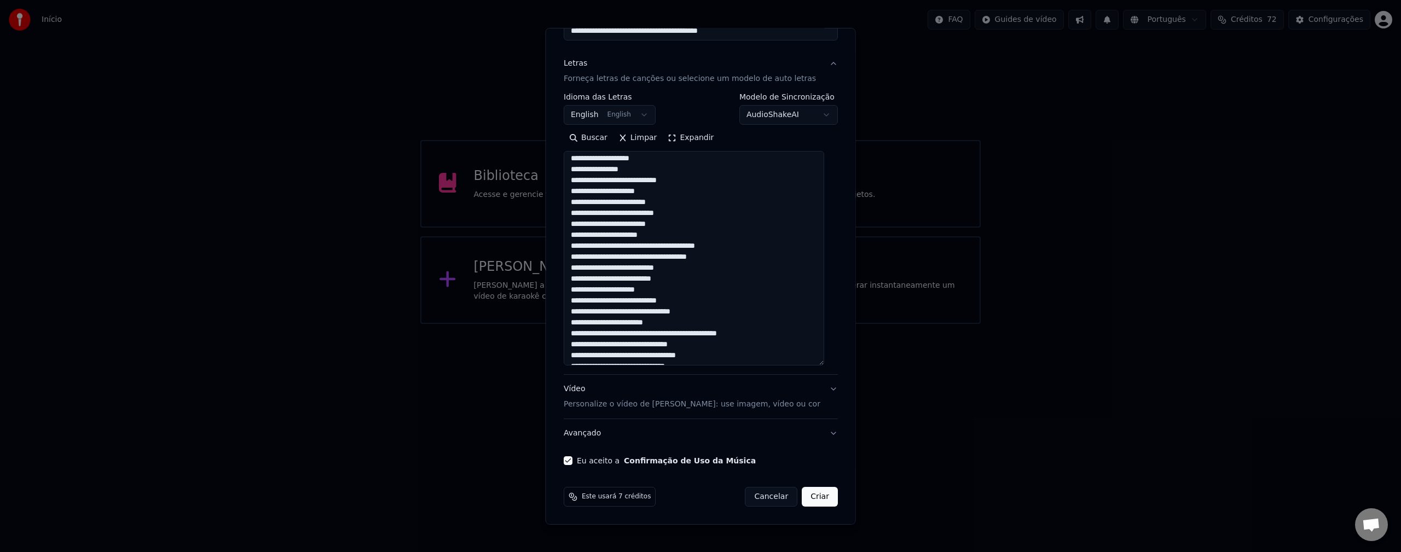
click at [808, 503] on button "Criar" at bounding box center [820, 497] width 36 height 20
